Goal: Navigation & Orientation: Go to known website

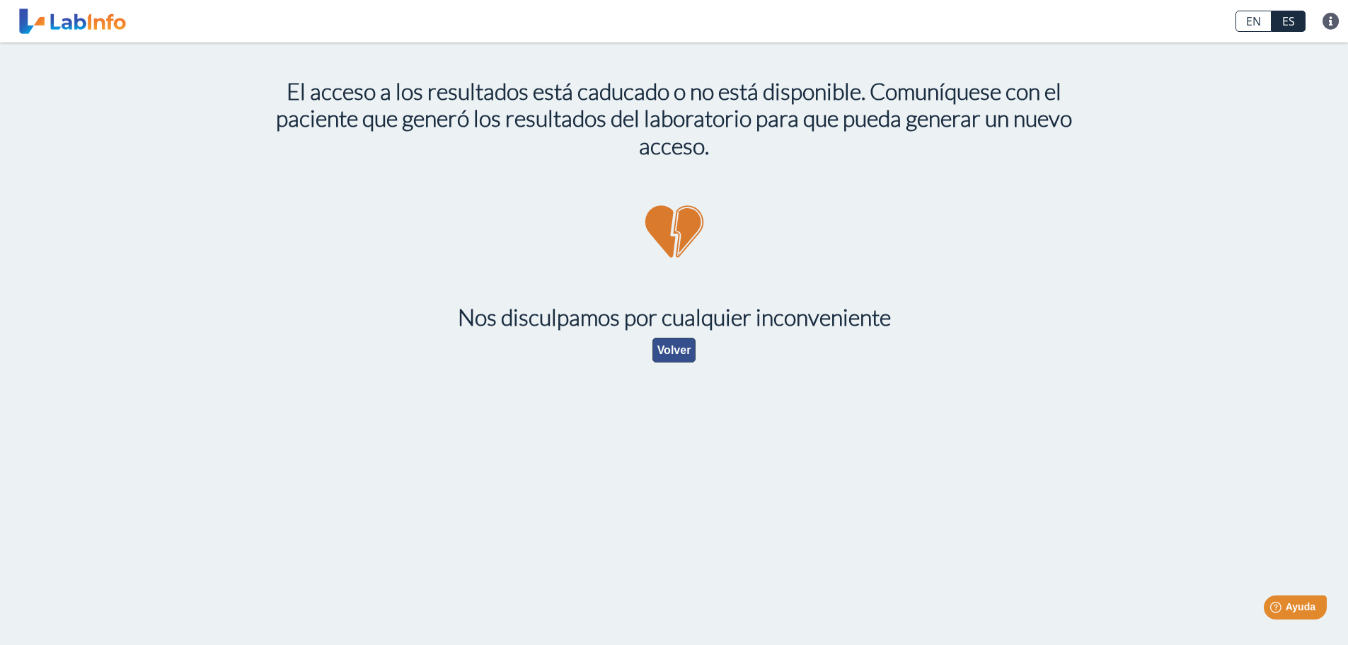
click at [669, 350] on button "Volver" at bounding box center [674, 350] width 44 height 25
